Goal: Navigation & Orientation: Find specific page/section

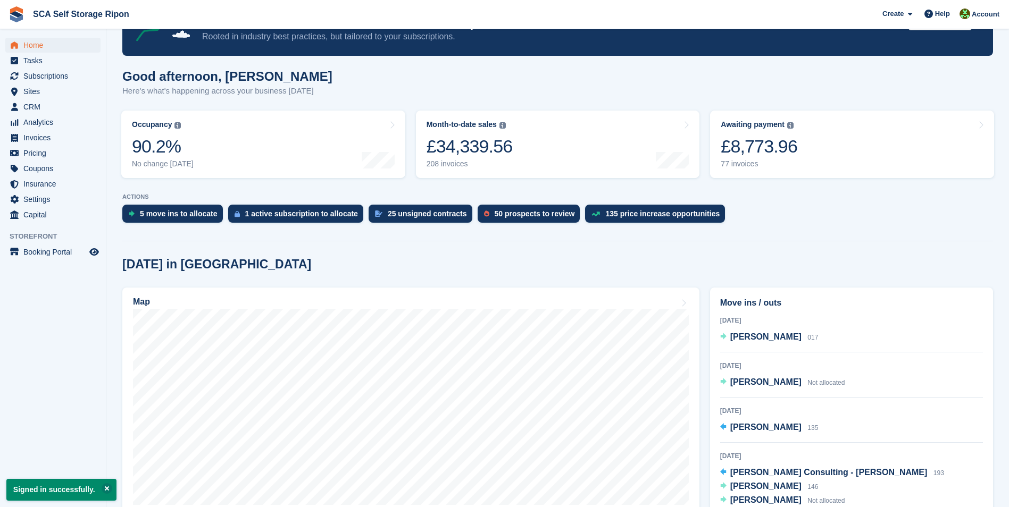
scroll to position [213, 0]
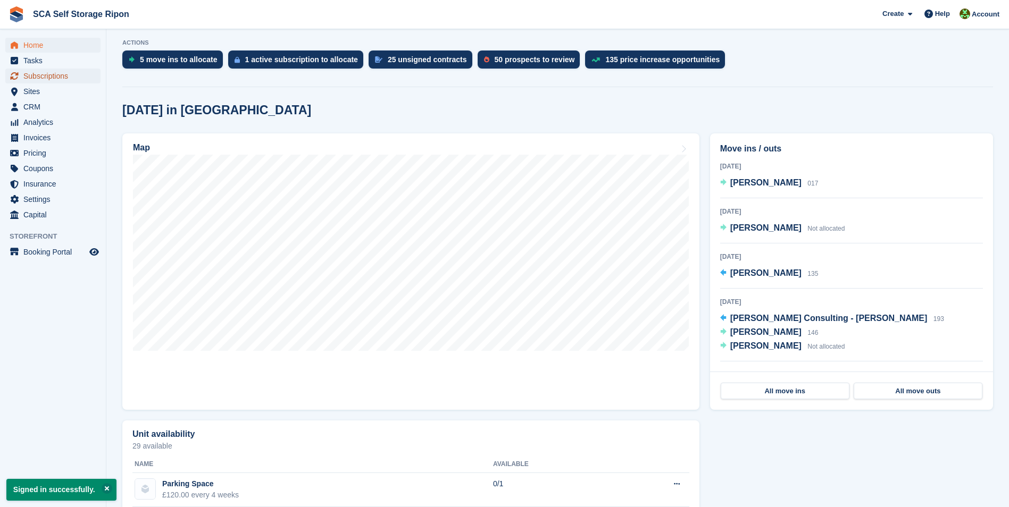
click at [62, 80] on span "Subscriptions" at bounding box center [55, 76] width 64 height 15
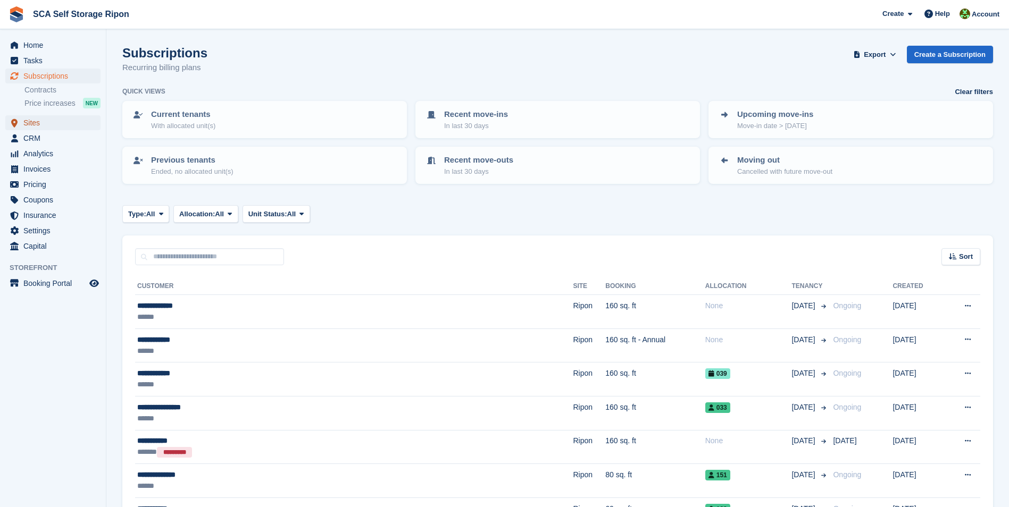
click at [78, 126] on span "Sites" at bounding box center [55, 122] width 64 height 15
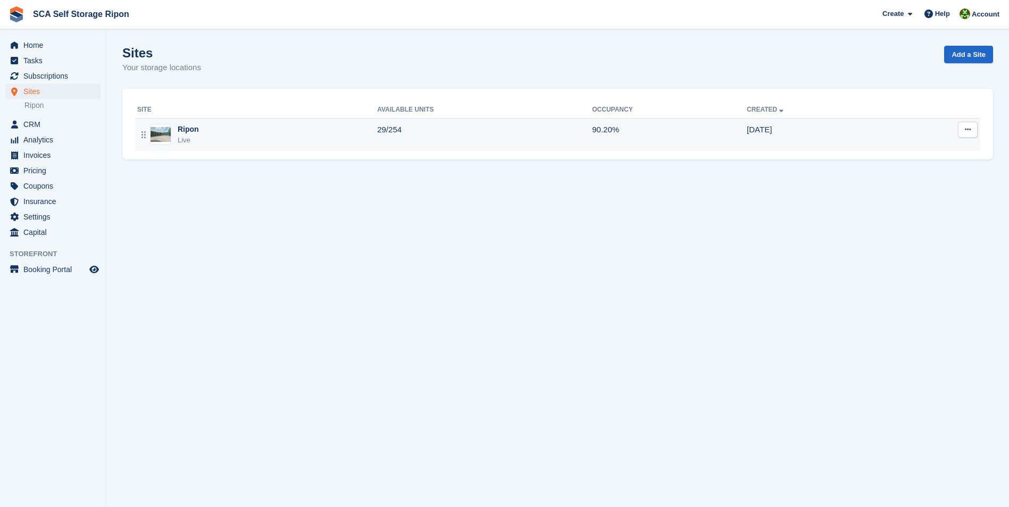
click at [227, 122] on td "Ripon Live" at bounding box center [256, 134] width 242 height 33
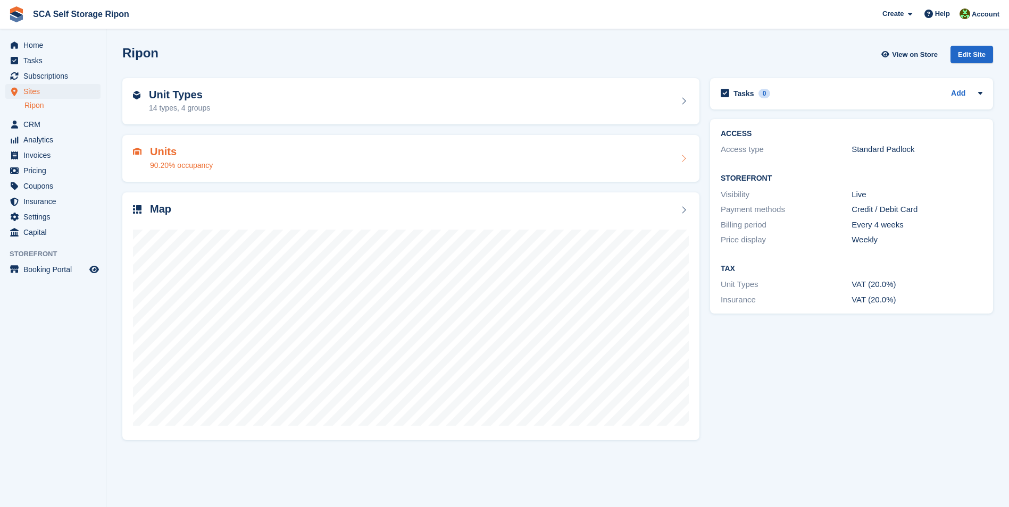
click at [240, 159] on div "Units 90.20% occupancy" at bounding box center [411, 159] width 556 height 26
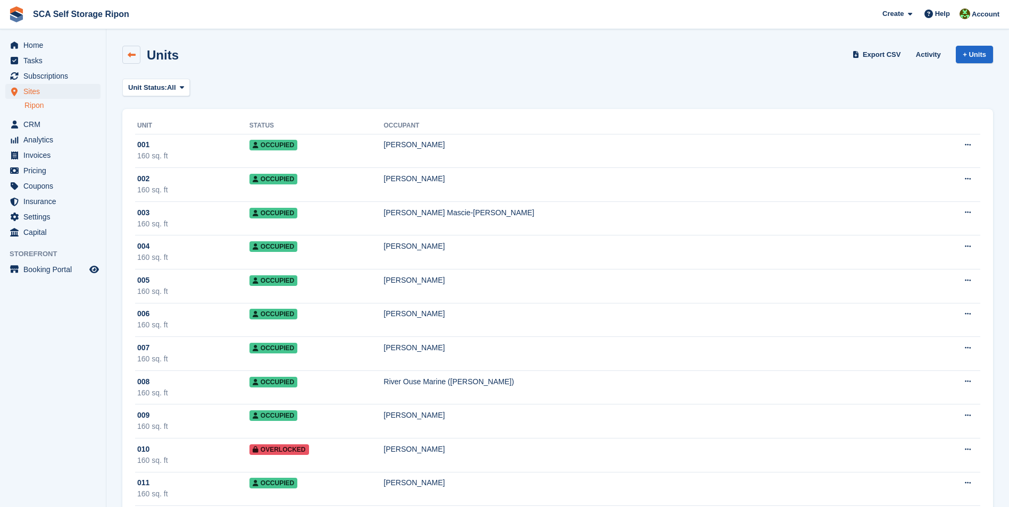
click at [132, 54] on icon at bounding box center [132, 55] width 8 height 8
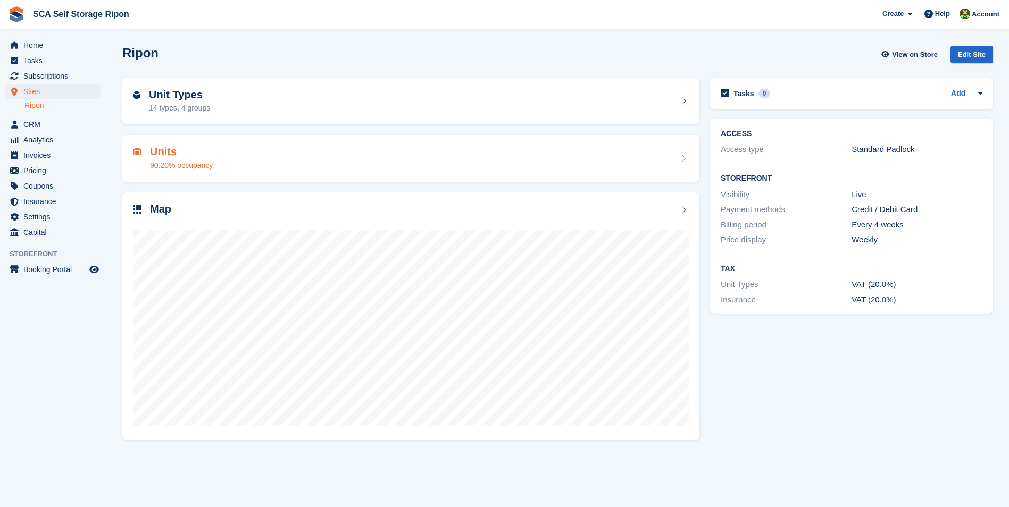
click at [235, 161] on div "Units 90.20% occupancy" at bounding box center [411, 159] width 556 height 26
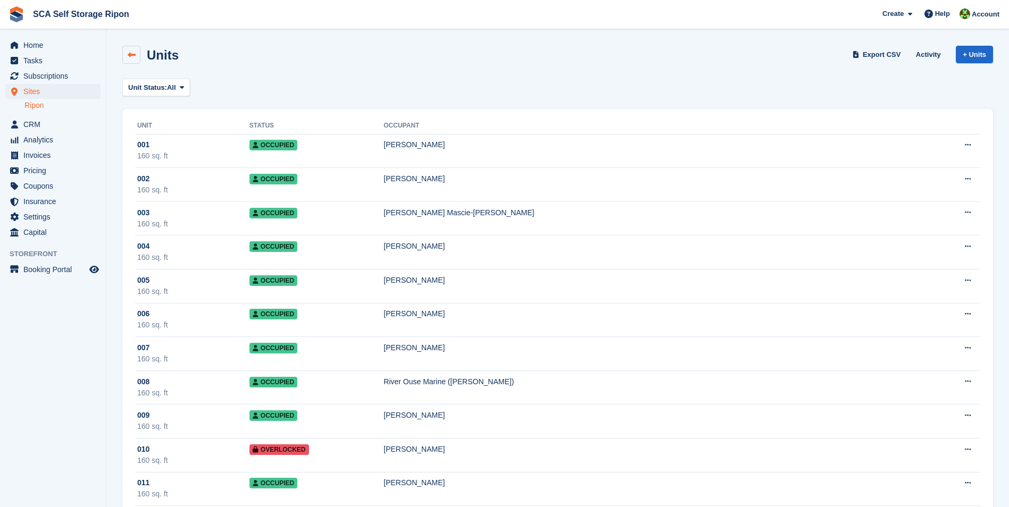
click at [123, 55] on link at bounding box center [131, 55] width 18 height 18
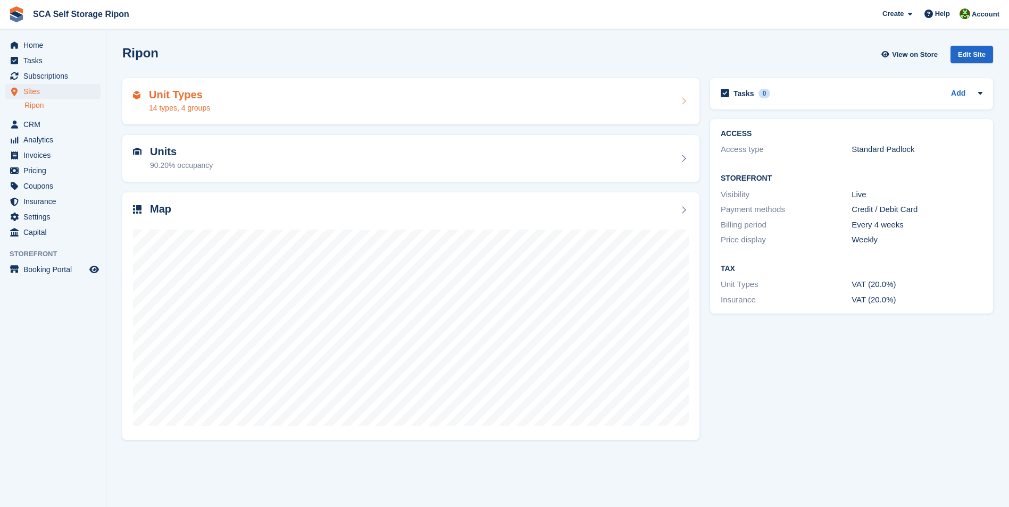
click at [177, 93] on h2 "Unit Types" at bounding box center [179, 95] width 61 height 12
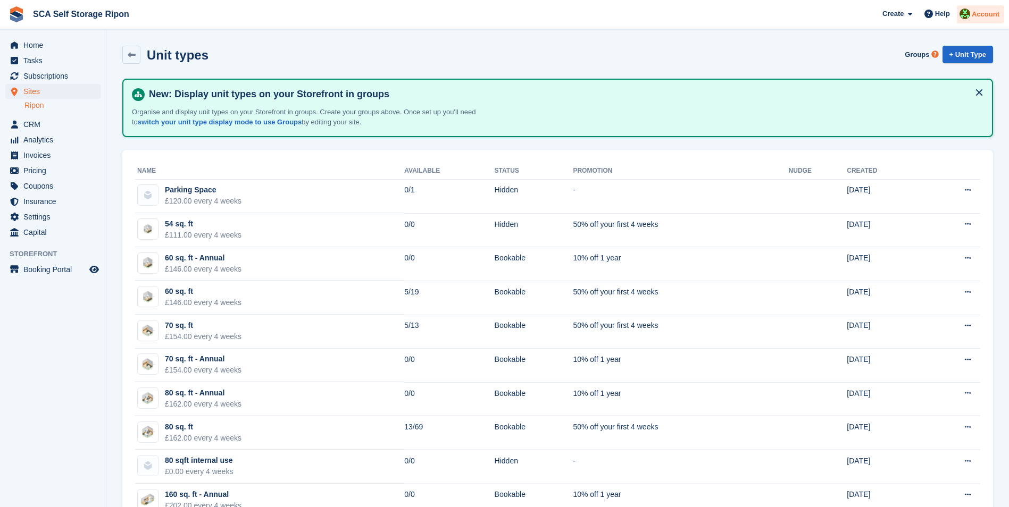
click at [970, 9] on div at bounding box center [964, 16] width 11 height 14
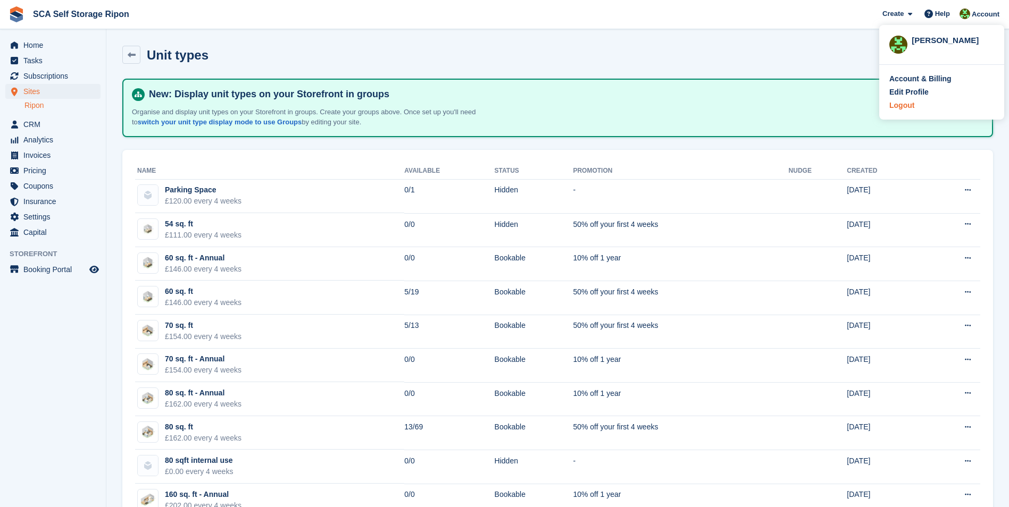
click at [907, 102] on div "Logout" at bounding box center [901, 105] width 25 height 11
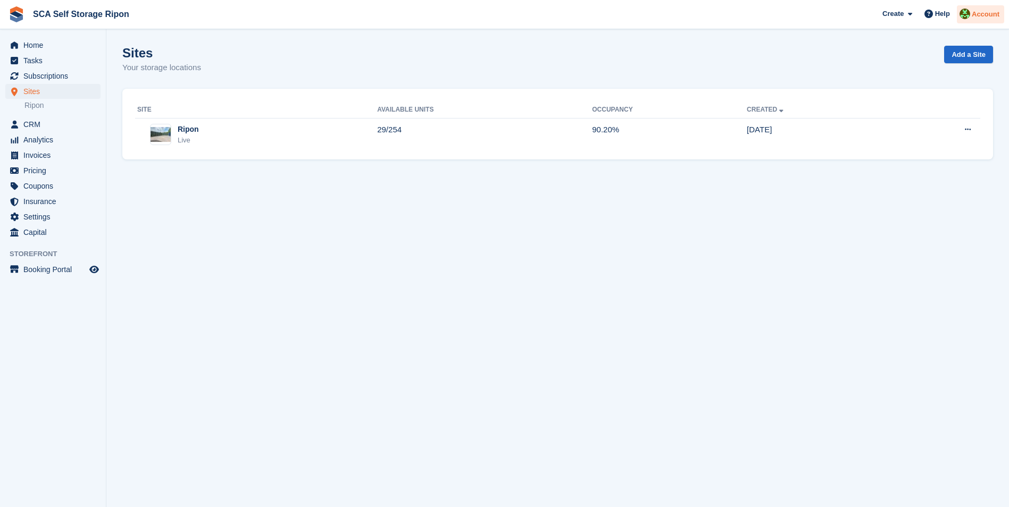
click at [981, 12] on span "Account" at bounding box center [986, 14] width 28 height 11
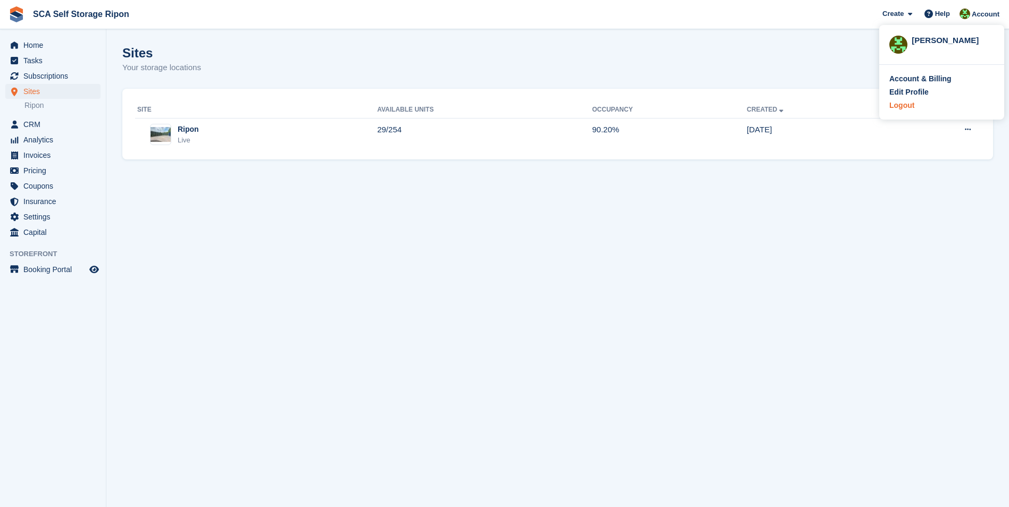
click at [906, 101] on div "Logout" at bounding box center [901, 105] width 25 height 11
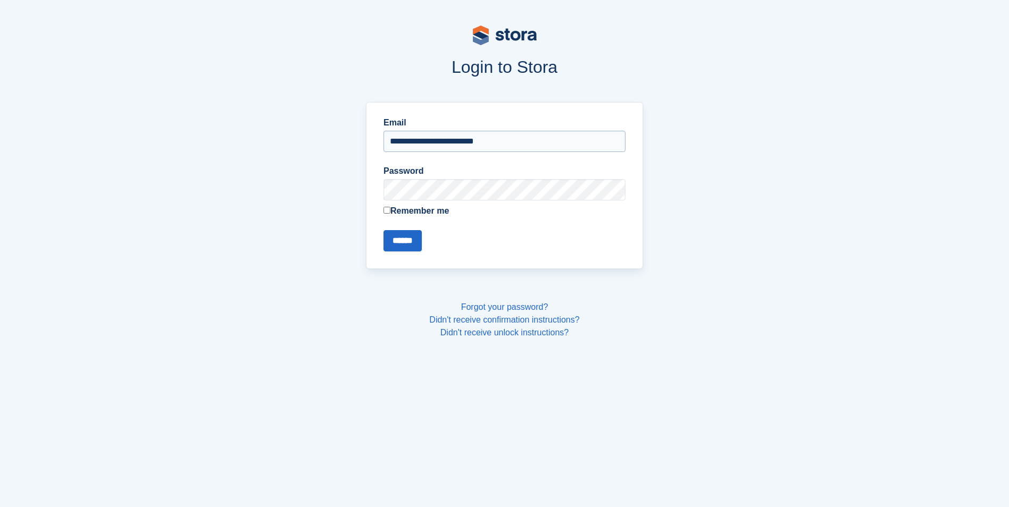
click at [512, 139] on input "**********" at bounding box center [504, 141] width 242 height 21
type input "**********"
click at [421, 238] on input "******" at bounding box center [402, 240] width 38 height 21
